Goal: Find specific page/section: Find specific page/section

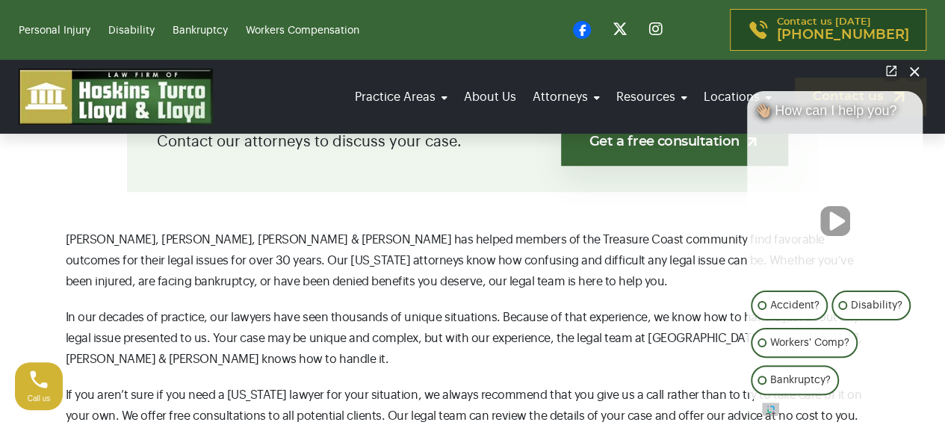
scroll to position [448, 0]
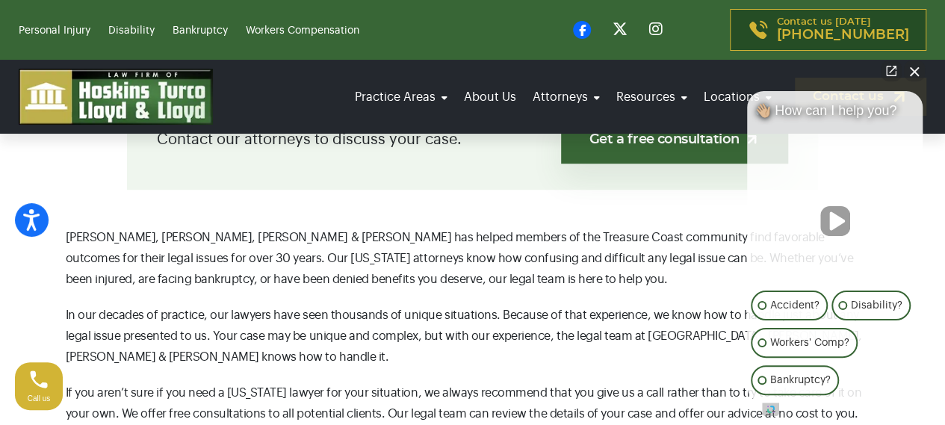
click at [913, 69] on button "Close Intaker Chat Widget" at bounding box center [914, 71] width 21 height 21
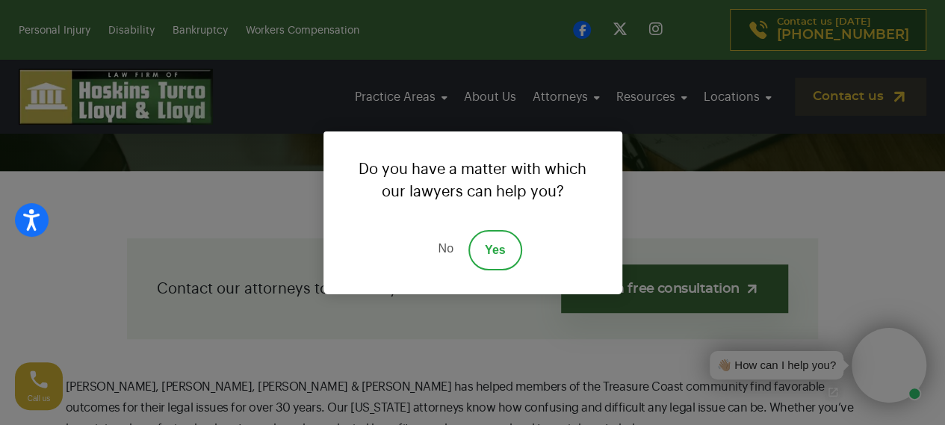
scroll to position [0, 0]
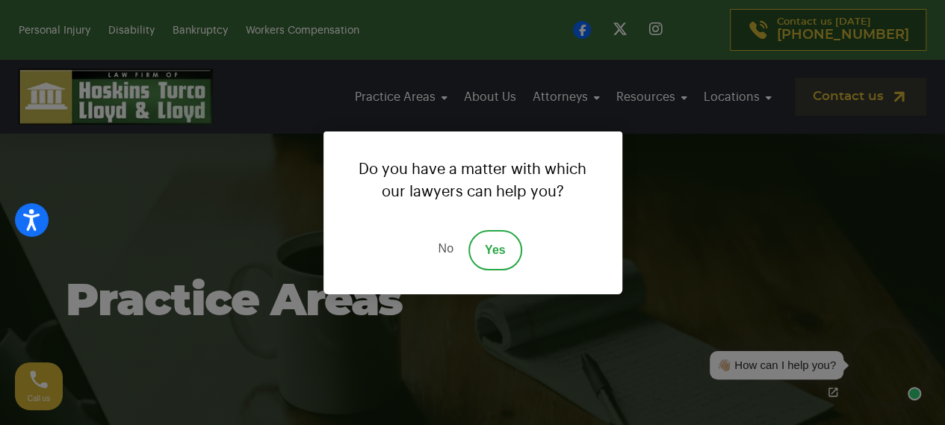
click at [448, 246] on link "No" at bounding box center [445, 250] width 45 height 40
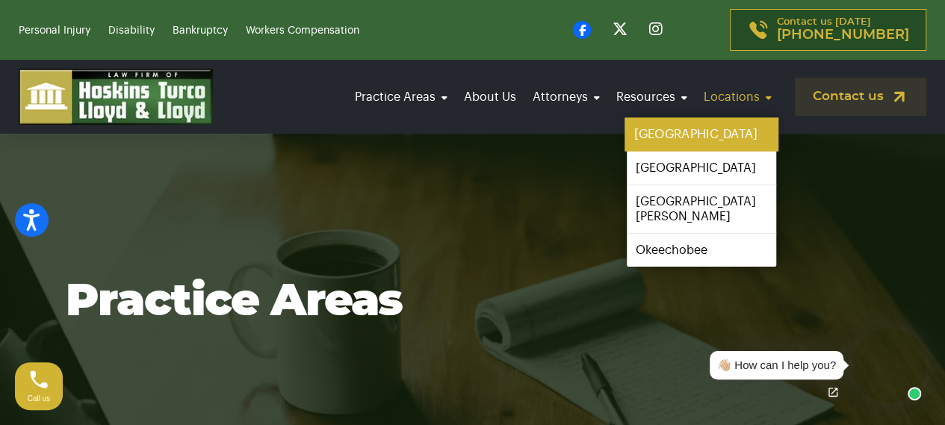
click at [675, 136] on link "[GEOGRAPHIC_DATA]" at bounding box center [702, 135] width 154 height 34
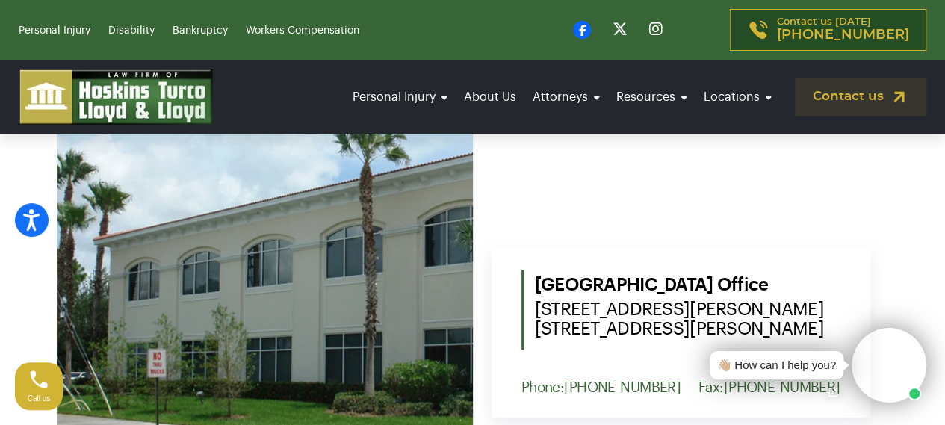
scroll to position [673, 0]
